Goal: Use online tool/utility: Use online tool/utility

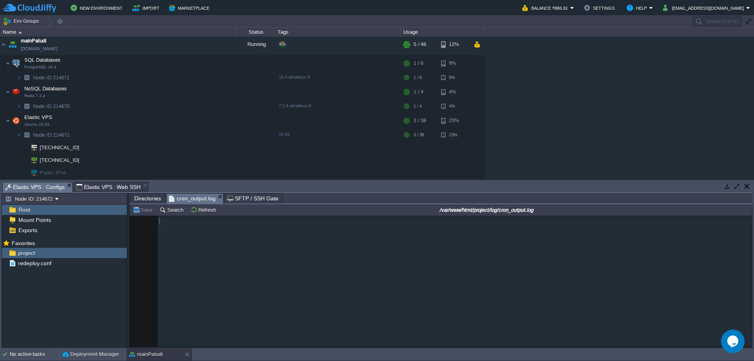
scroll to position [1204769, 0]
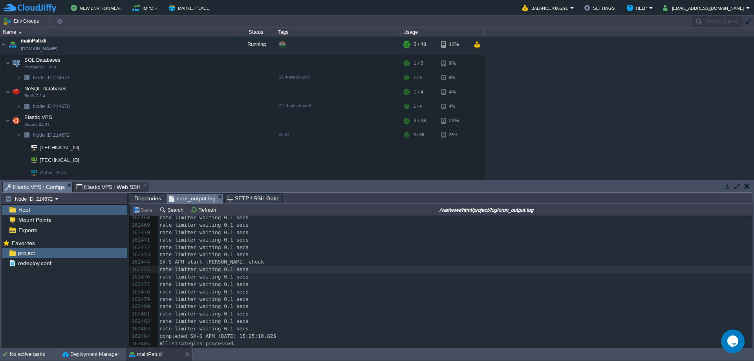
click at [462, 266] on pre "rate limiter waiting 0.1 secs" at bounding box center [455, 269] width 594 height 7
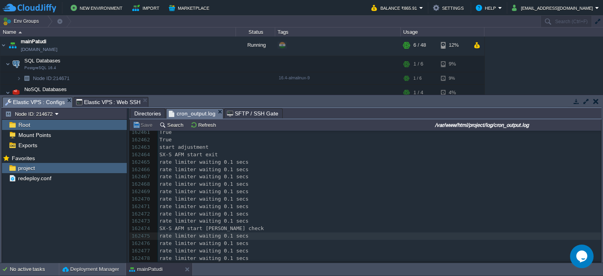
scroll to position [1204716, 0]
click at [226, 150] on pre "start adjustment" at bounding box center [379, 147] width 443 height 7
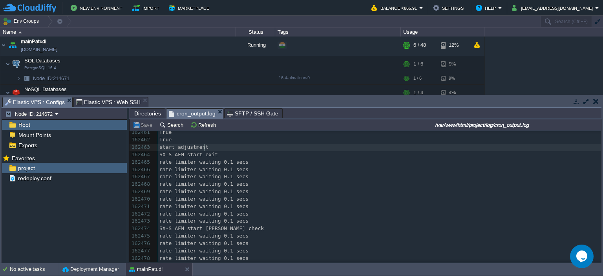
click at [226, 152] on pre "SX-S AFM start exit" at bounding box center [379, 154] width 443 height 7
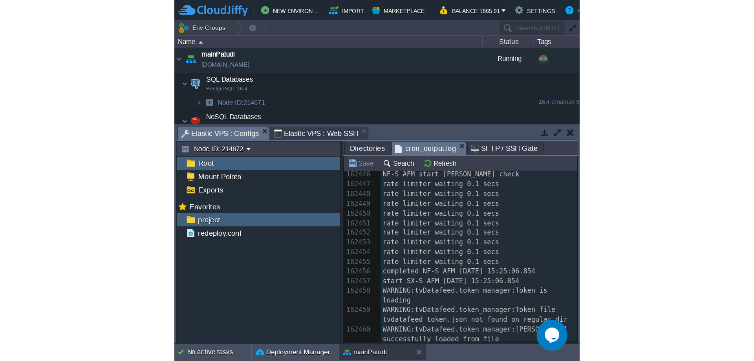
scroll to position [1204612, 0]
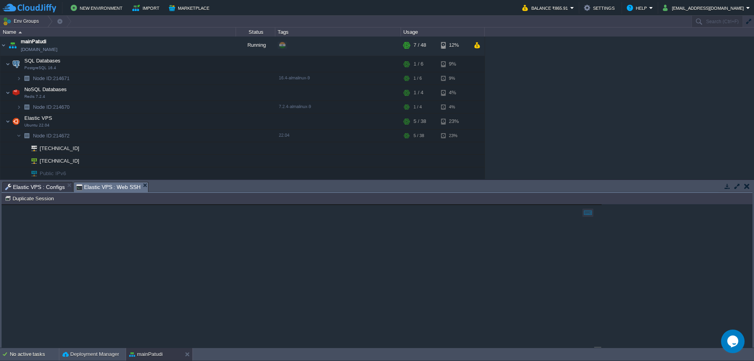
click at [101, 189] on span "Elastic VPS : Web SSH" at bounding box center [108, 187] width 65 height 10
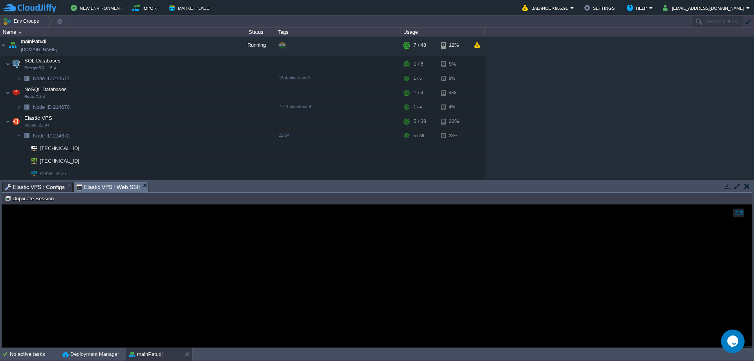
click at [27, 187] on span "Elastic VPS : Configs" at bounding box center [35, 186] width 60 height 9
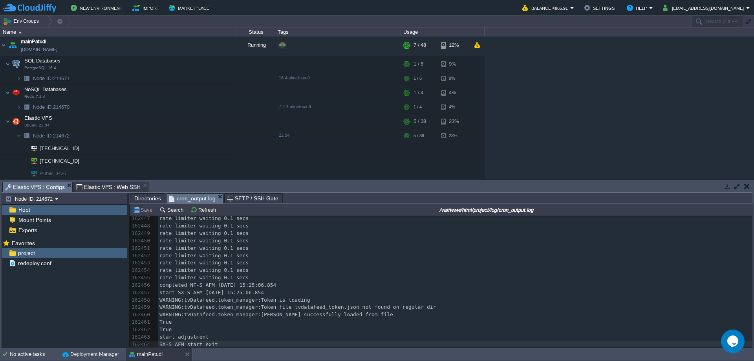
click at [97, 188] on span "Elastic VPS : Web SSH" at bounding box center [108, 186] width 65 height 9
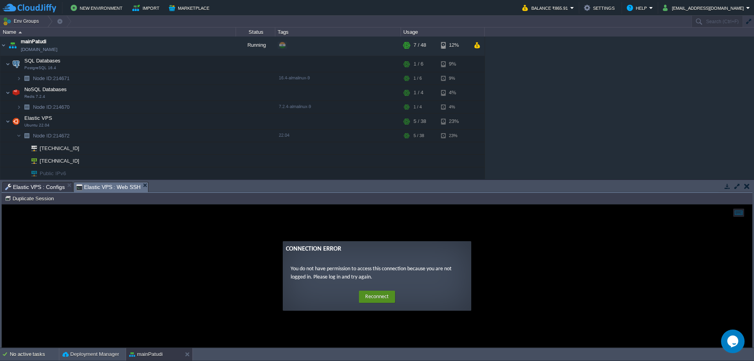
click at [381, 298] on button "Reconnect" at bounding box center [377, 297] width 36 height 13
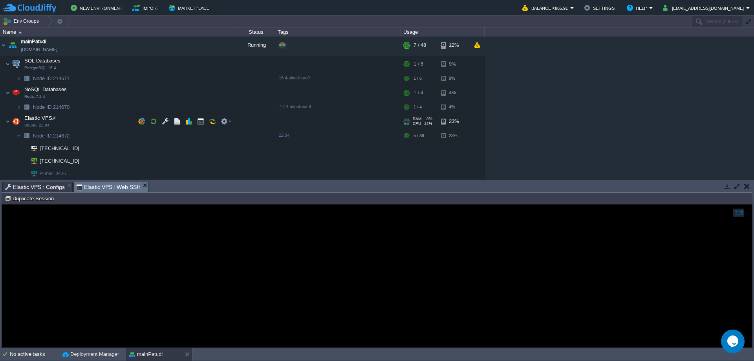
scroll to position [24, 0]
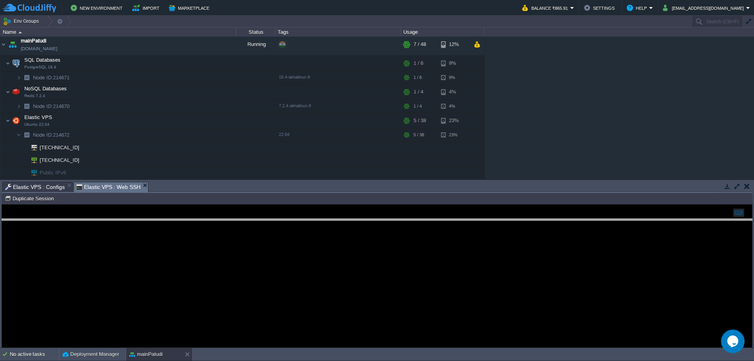
drag, startPoint x: 261, startPoint y: 192, endPoint x: 261, endPoint y: 229, distance: 36.9
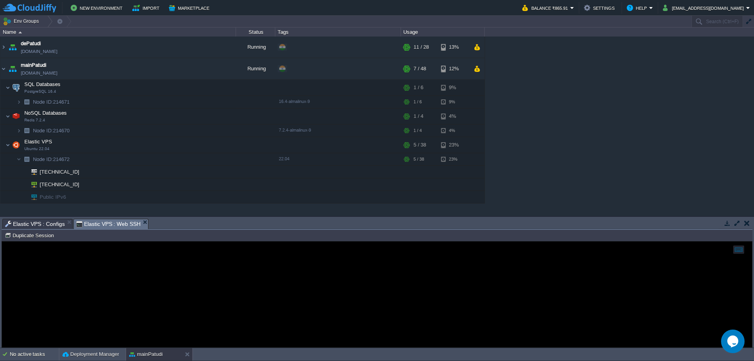
click at [538, 120] on div "dePatudi [DOMAIN_NAME] Running + Add to Env Group RAM 35% CPU 14% 11 / 28 13% m…" at bounding box center [377, 126] width 754 height 179
click at [475, 279] on div at bounding box center [377, 295] width 750 height 106
click at [568, 116] on div "dePatudi [DOMAIN_NAME] Running + Add to Env Group RAM 35% CPU 1% 11 / 28 13% ma…" at bounding box center [377, 126] width 754 height 179
click at [31, 220] on span "Elastic VPS : Configs" at bounding box center [35, 223] width 60 height 9
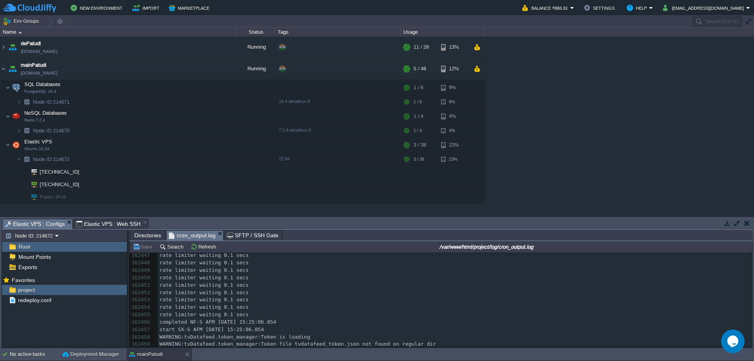
click at [88, 221] on span "Elastic VPS : Web SSH" at bounding box center [108, 223] width 65 height 9
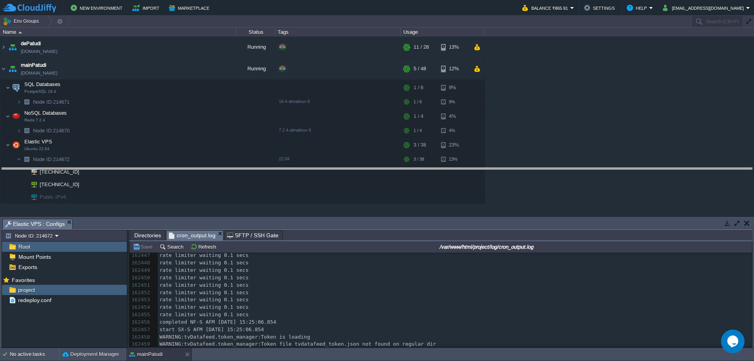
drag, startPoint x: 187, startPoint y: 229, endPoint x: 204, endPoint y: 192, distance: 41.2
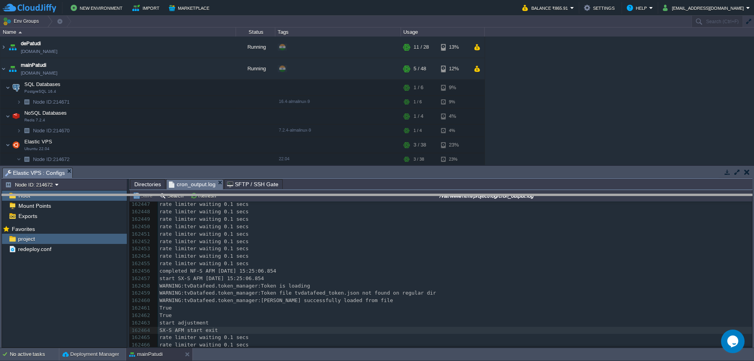
drag, startPoint x: 345, startPoint y: 178, endPoint x: 346, endPoint y: 205, distance: 26.3
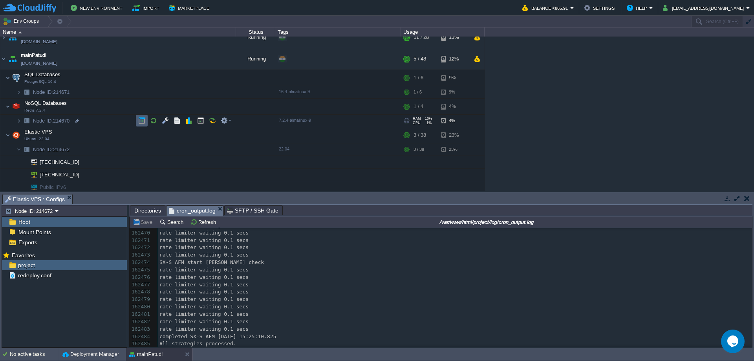
scroll to position [12, 0]
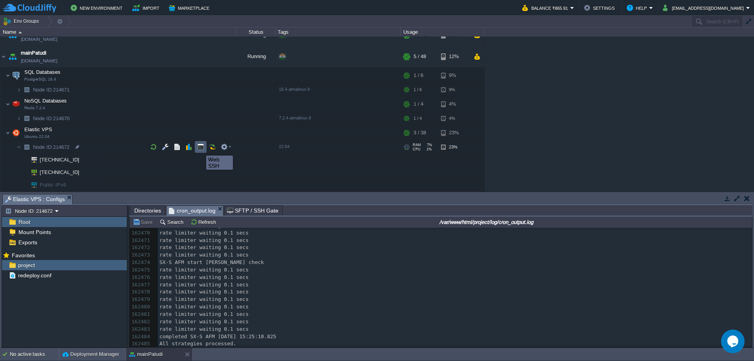
click at [200, 148] on button "button" at bounding box center [200, 146] width 7 height 7
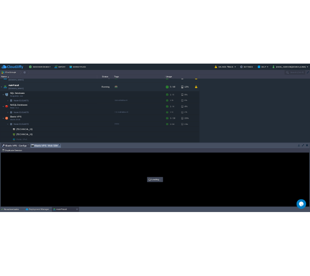
scroll to position [0, 0]
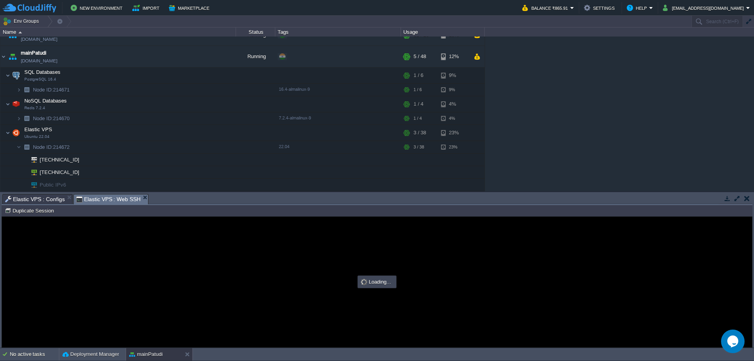
type input "#000000"
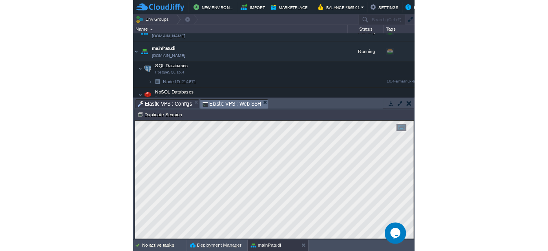
scroll to position [11, 0]
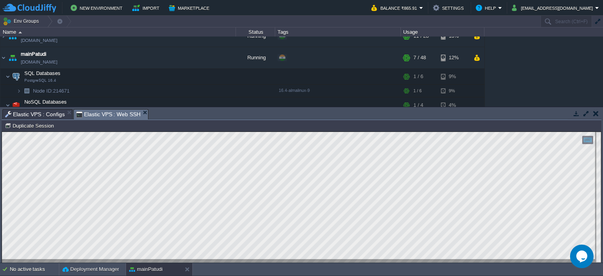
click at [550, 73] on div "dePatudi [DOMAIN_NAME] Running + Add to Env Group RAM 35% CPU 13% 11 / 28 13% m…" at bounding box center [301, 72] width 603 height 70
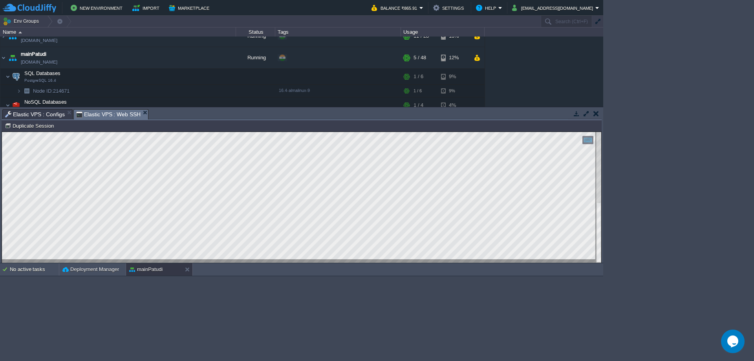
scroll to position [11, 0]
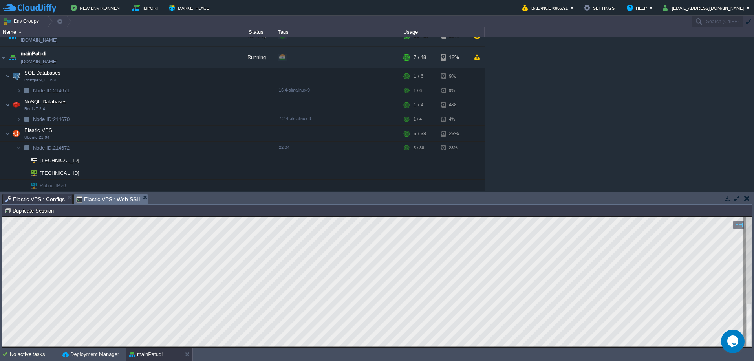
click at [747, 200] on button "button" at bounding box center [746, 198] width 5 height 7
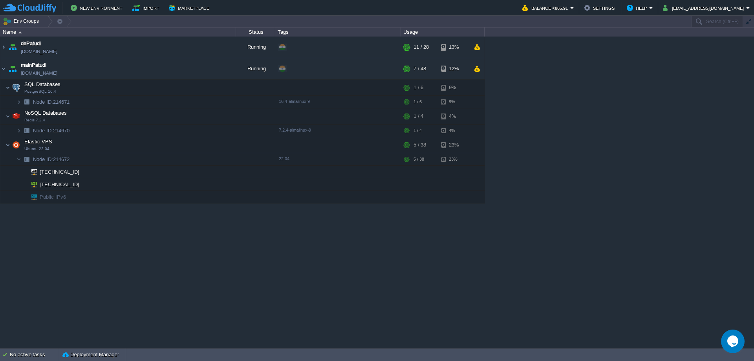
scroll to position [0, 0]
click at [4, 69] on img at bounding box center [3, 68] width 6 height 21
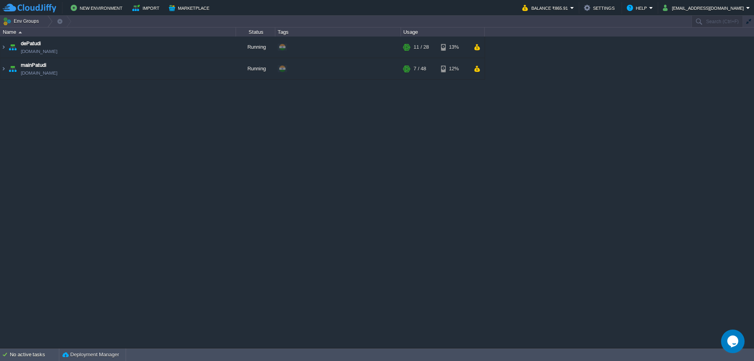
click at [416, 142] on div "dePatudi [DOMAIN_NAME] Running + Add to Env Group RAM 35% CPU 1% 11 / 28 13% ma…" at bounding box center [377, 192] width 754 height 311
click at [244, 110] on div "dePatudi [DOMAIN_NAME] Running + Add to Env Group RAM 35% CPU 1% 11 / 28 13% ma…" at bounding box center [377, 192] width 754 height 311
